Goal: Navigation & Orientation: Understand site structure

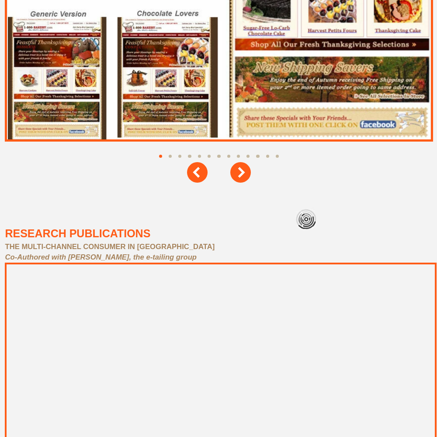
scroll to position [3936, 0]
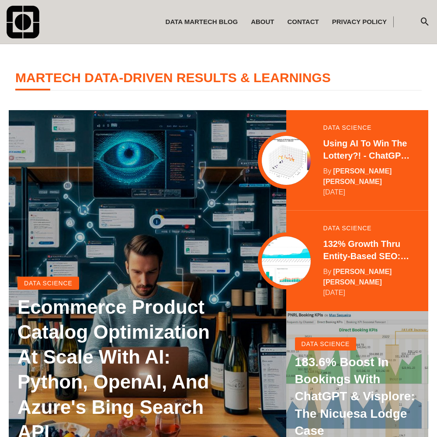
scroll to position [173, 0]
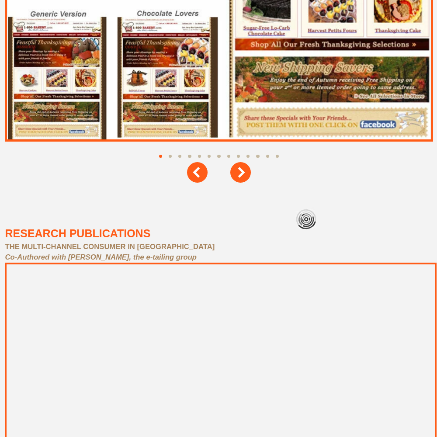
scroll to position [3936, 0]
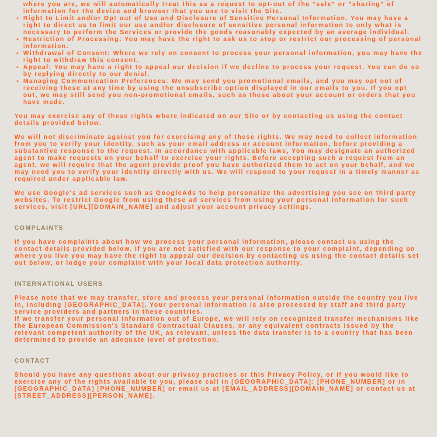
scroll to position [1859, 0]
